Goal: Transaction & Acquisition: Download file/media

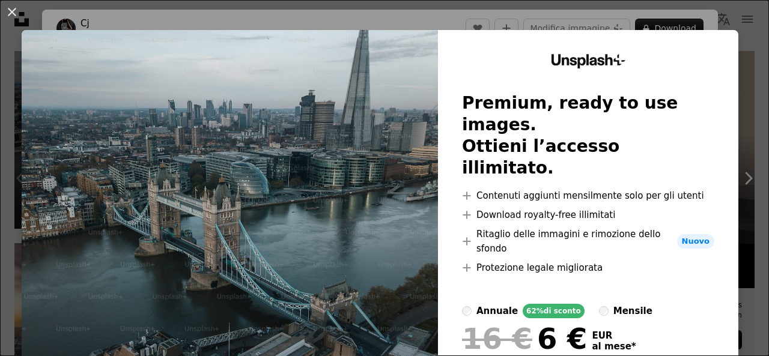
scroll to position [280, 0]
click at [13, 10] on button "An X shape" at bounding box center [12, 12] width 14 height 14
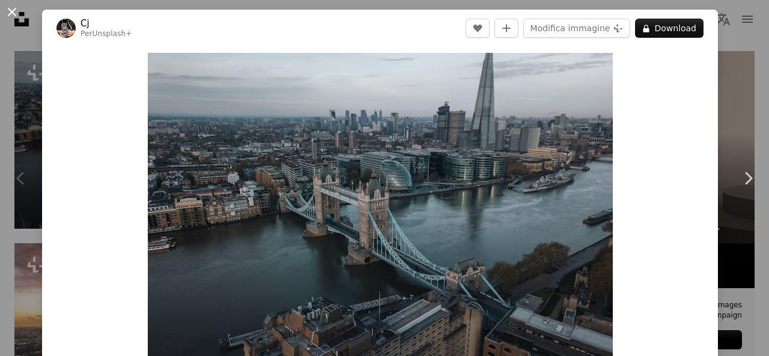
click at [13, 10] on button "An X shape" at bounding box center [12, 12] width 14 height 14
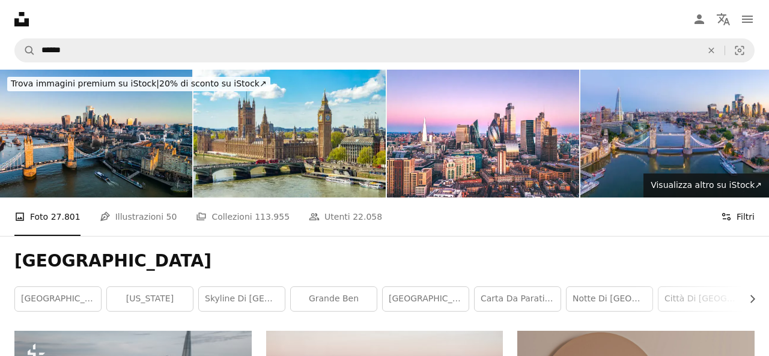
click at [732, 219] on icon "Filters" at bounding box center [726, 217] width 11 height 11
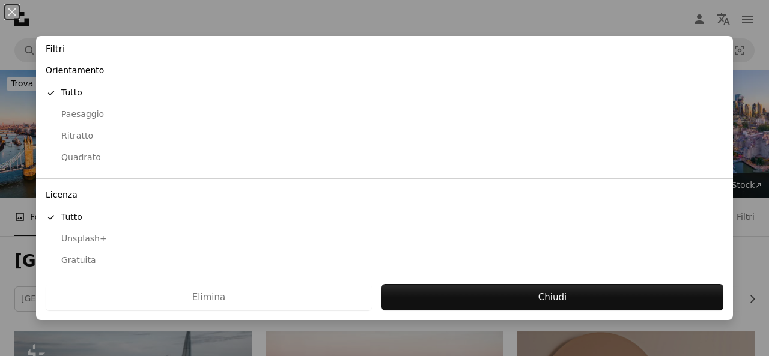
scroll to position [113, 0]
click at [82, 255] on div "Gratuita" at bounding box center [385, 261] width 678 height 12
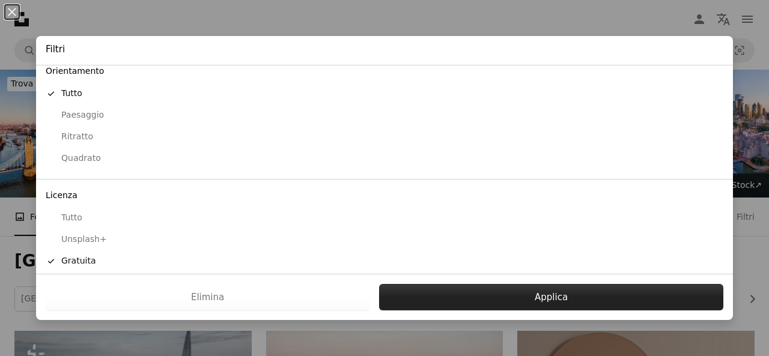
click at [513, 296] on button "Applica" at bounding box center [551, 297] width 344 height 26
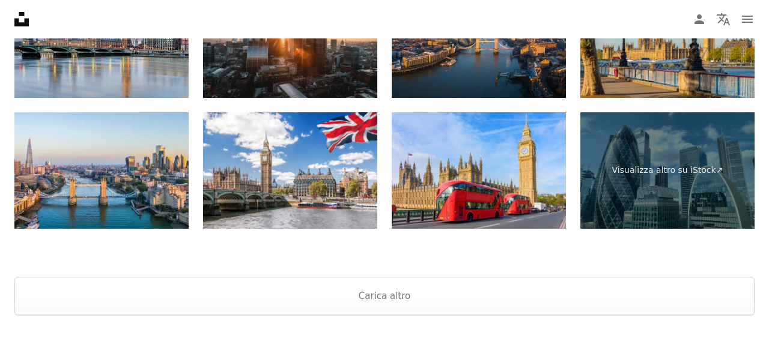
scroll to position [2232, 0]
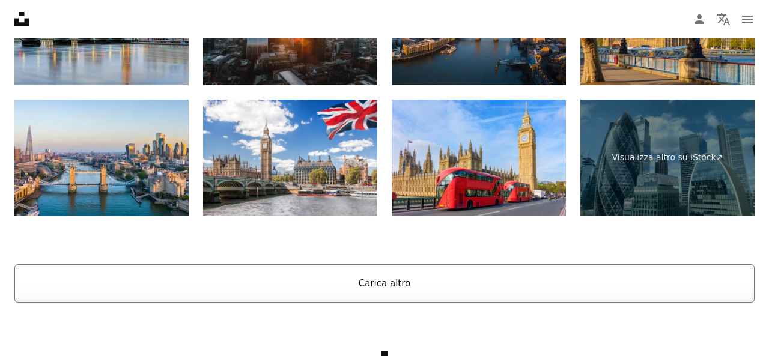
click at [387, 277] on button "Carica altro" at bounding box center [384, 283] width 741 height 38
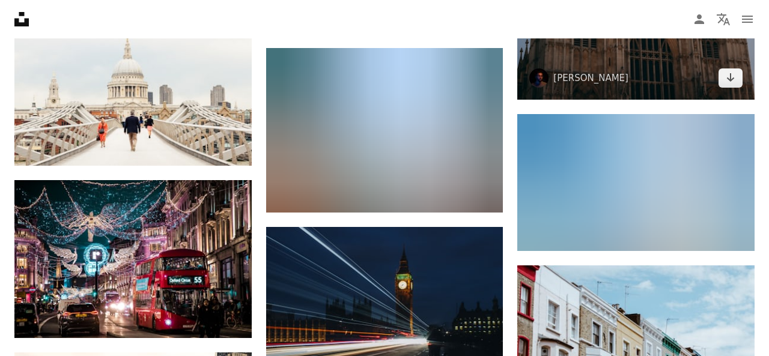
scroll to position [6261, 0]
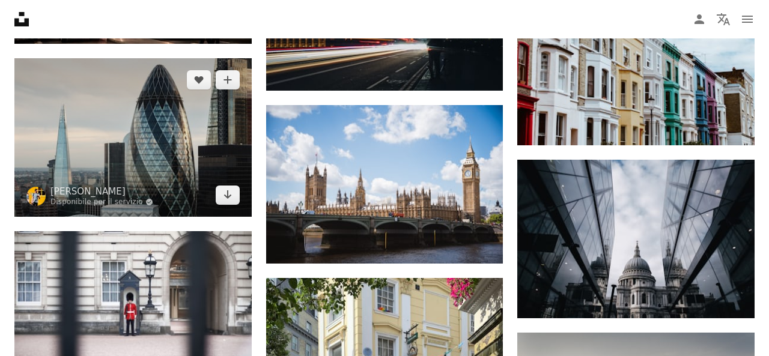
click at [154, 153] on img at bounding box center [132, 137] width 237 height 158
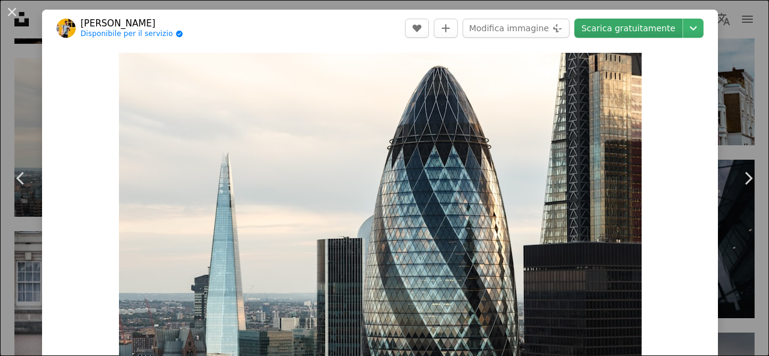
click at [658, 31] on link "Scarica gratuitamente" at bounding box center [629, 28] width 108 height 19
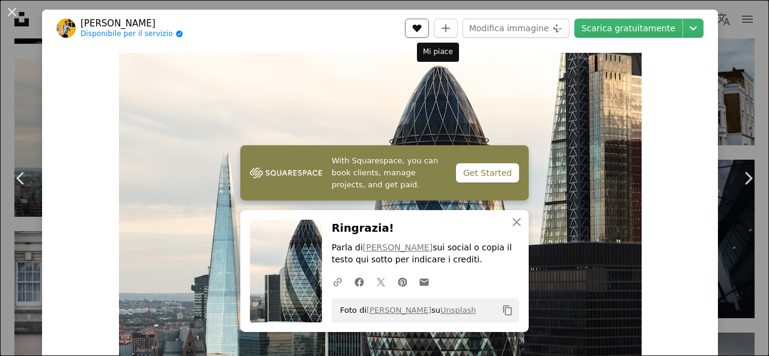
click at [429, 28] on button "A heart" at bounding box center [417, 28] width 24 height 19
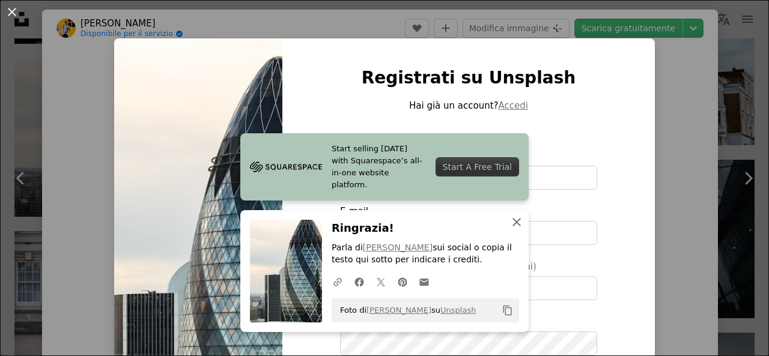
click at [519, 225] on icon "An X shape" at bounding box center [517, 222] width 14 height 14
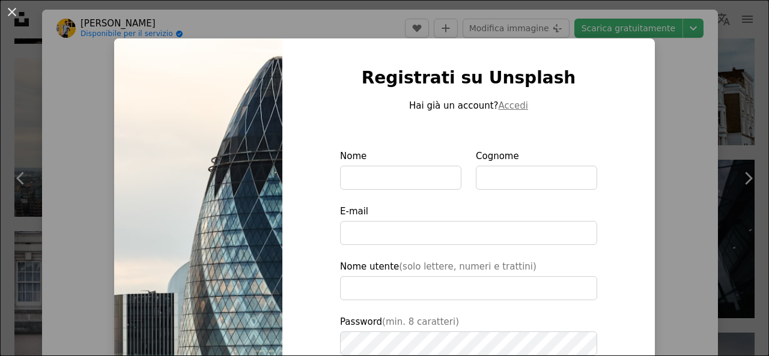
drag, startPoint x: 12, startPoint y: 11, endPoint x: 659, endPoint y: 124, distance: 657.1
click at [12, 11] on button "An X shape" at bounding box center [12, 12] width 14 height 14
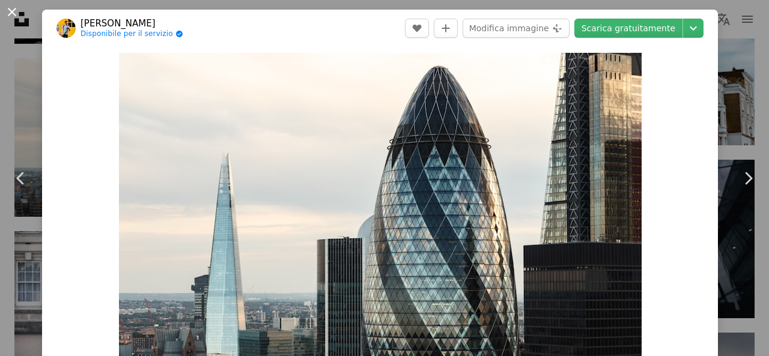
click at [12, 11] on button "An X shape" at bounding box center [12, 12] width 14 height 14
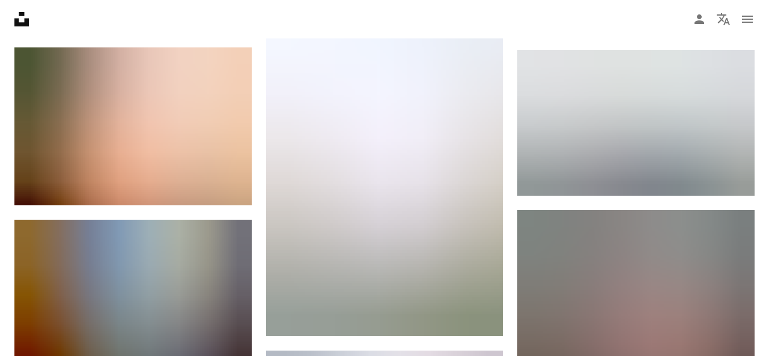
scroll to position [12411, 0]
